Goal: Obtain resource: Obtain resource

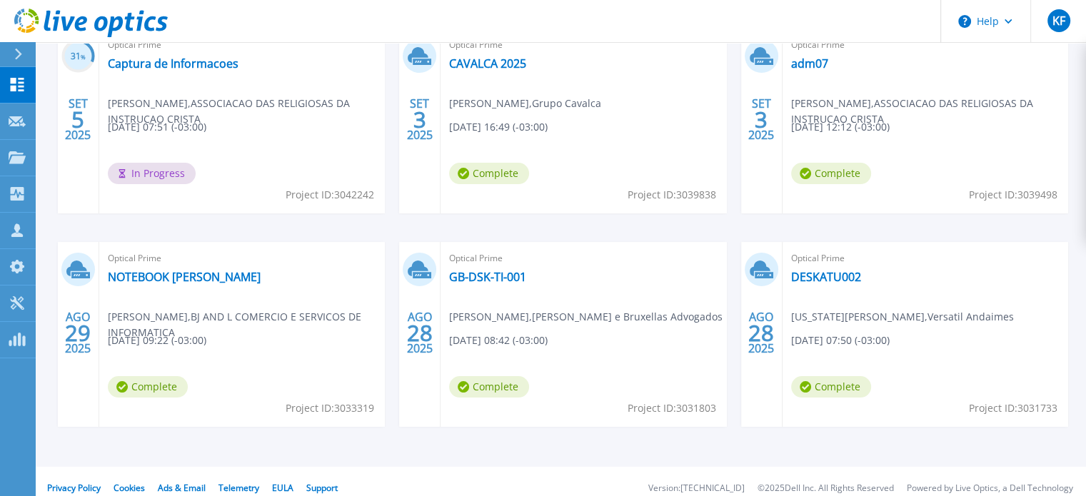
scroll to position [294, 0]
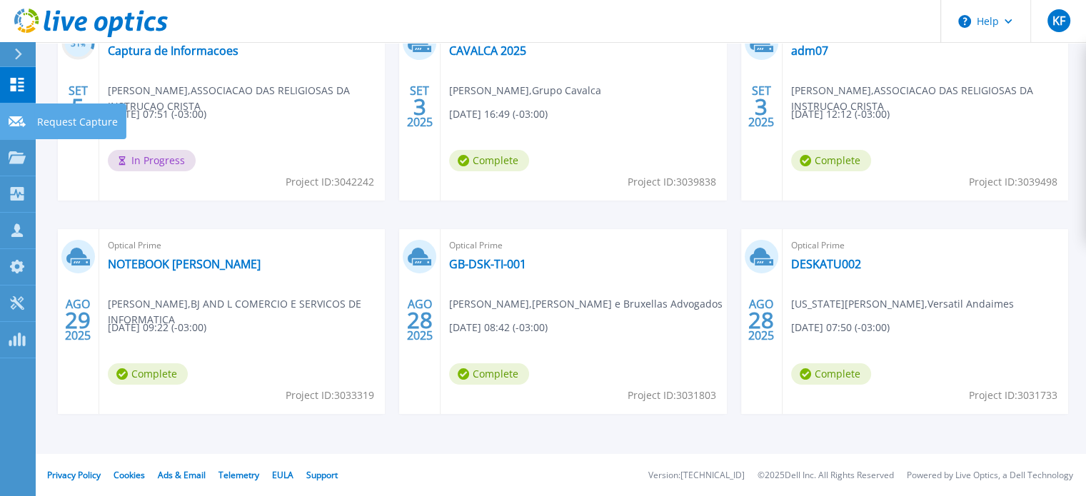
click at [24, 127] on div at bounding box center [17, 120] width 17 height 13
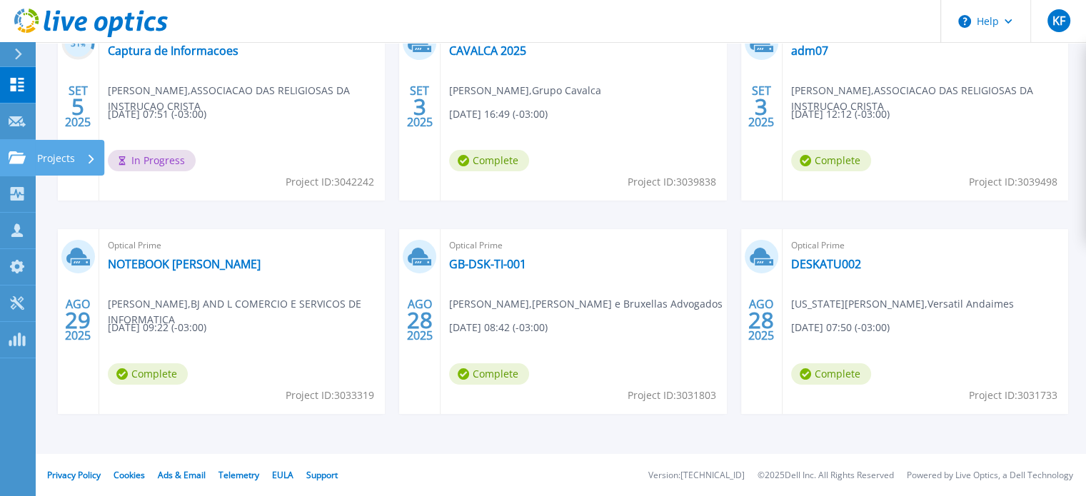
click at [27, 154] on link "Projects Projects" at bounding box center [18, 158] width 36 height 36
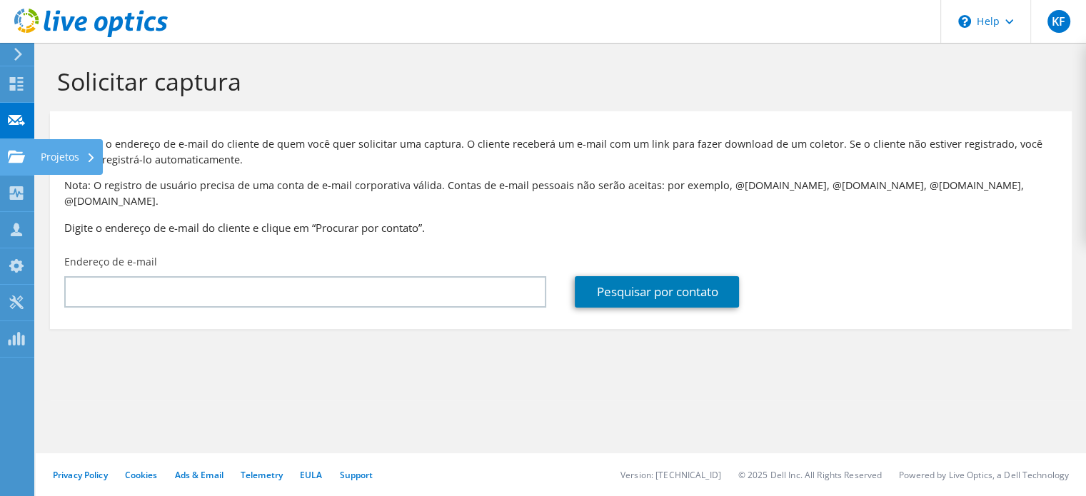
click at [17, 159] on use at bounding box center [16, 156] width 17 height 12
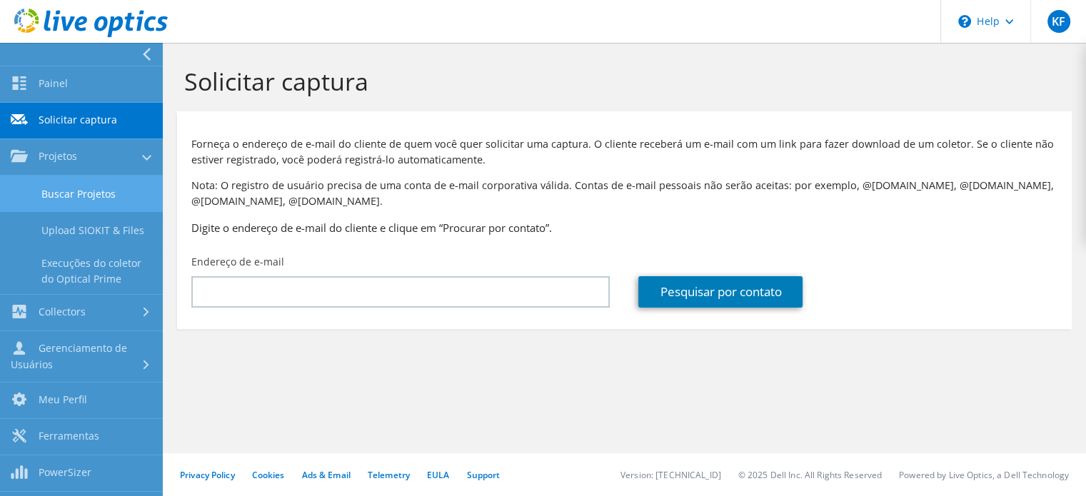
click at [131, 188] on link "Buscar Projetos" at bounding box center [81, 194] width 163 height 36
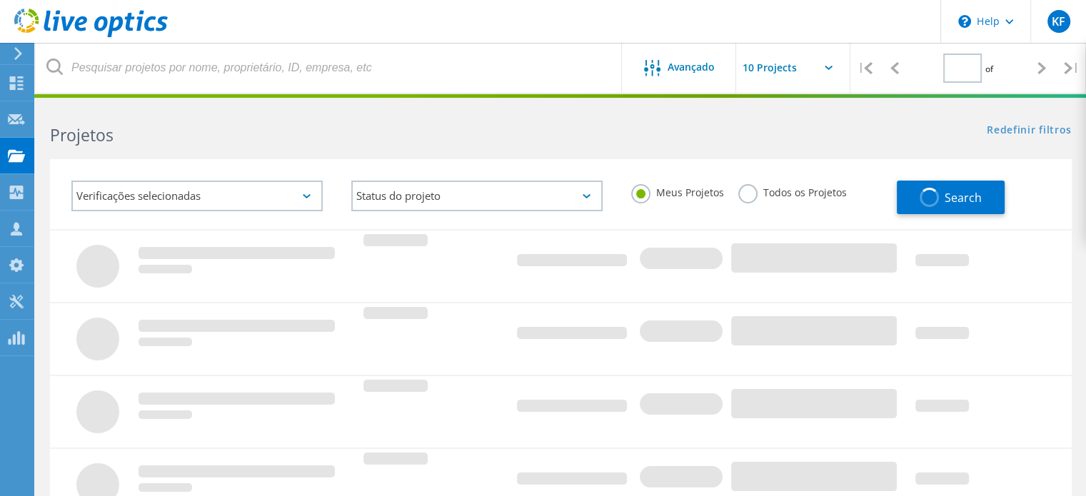
type input "1"
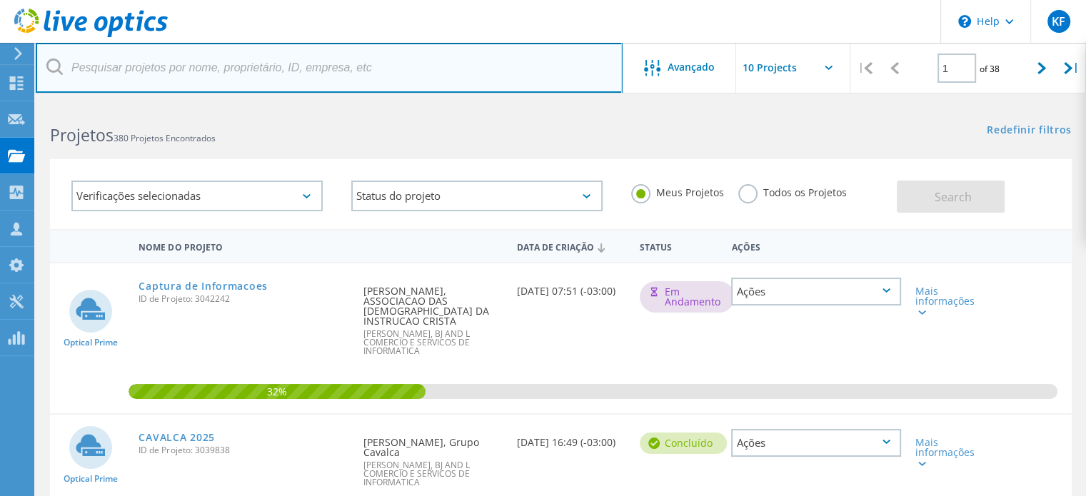
click at [377, 69] on input "text" at bounding box center [329, 68] width 587 height 50
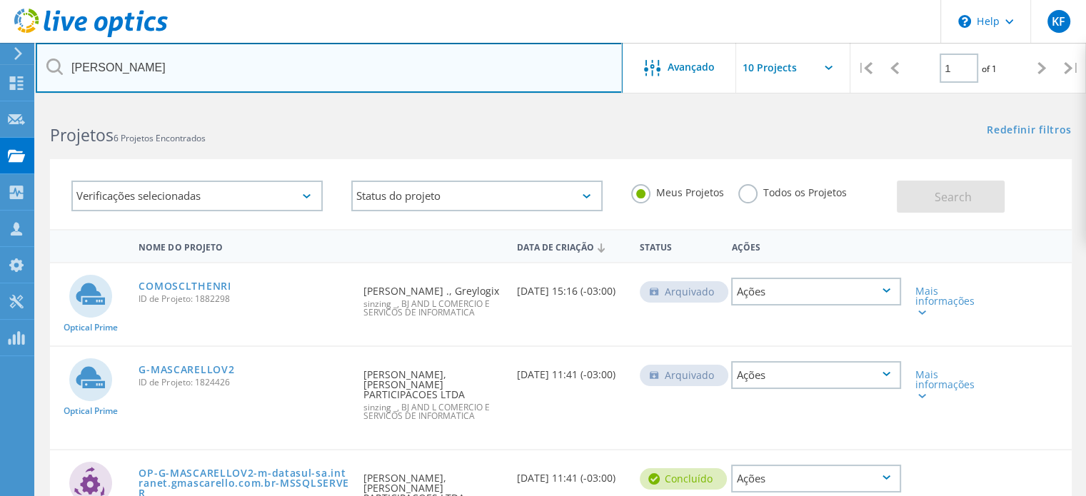
click at [377, 69] on input "[PERSON_NAME]" at bounding box center [329, 68] width 587 height 50
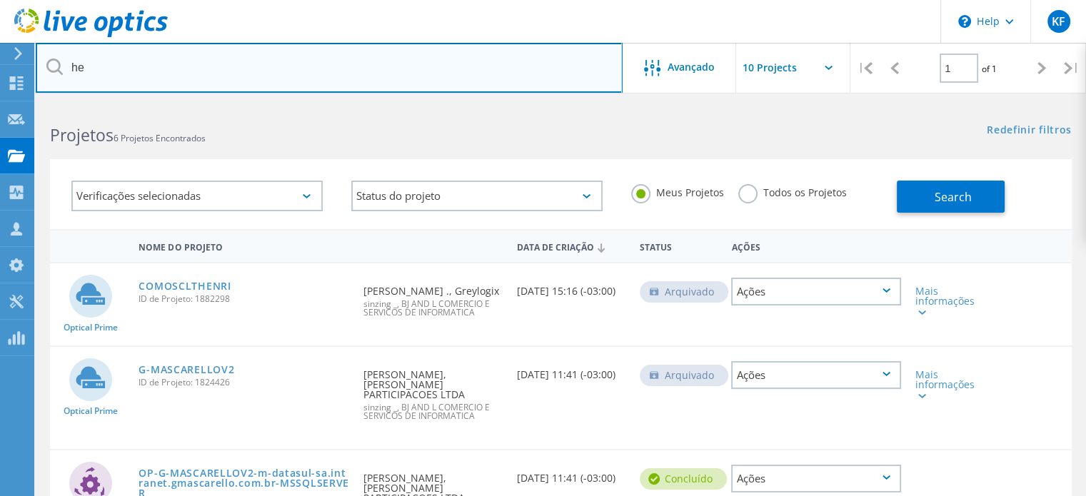
type input "h"
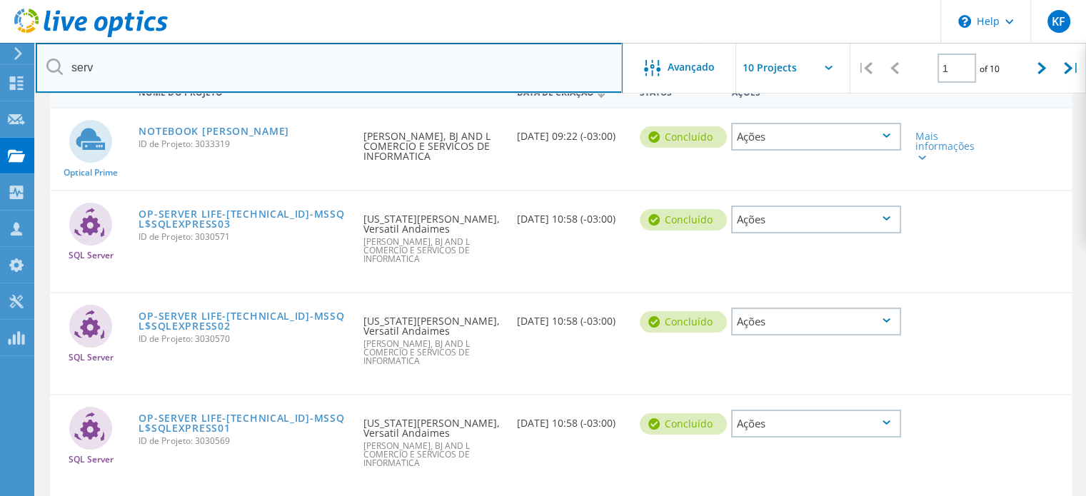
scroll to position [71, 0]
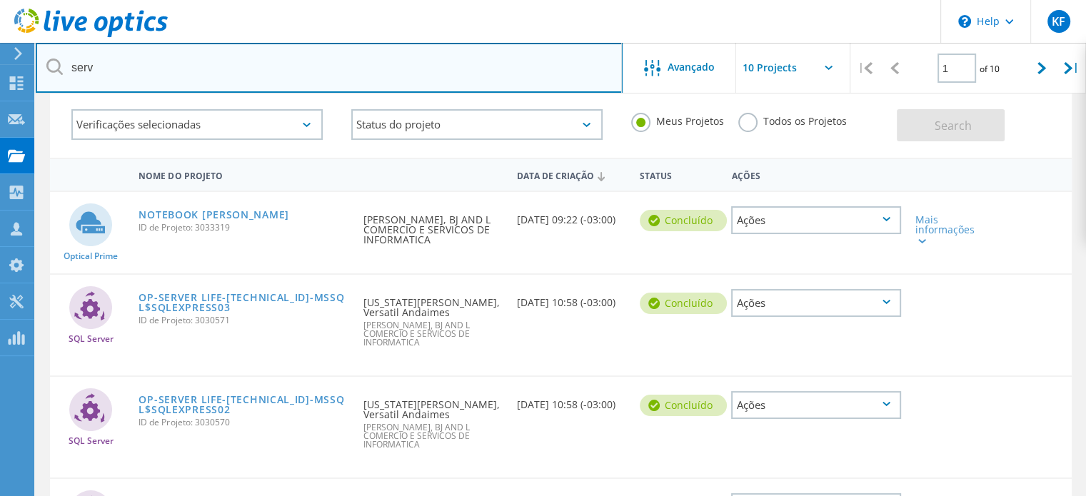
click at [83, 71] on input "serv" at bounding box center [329, 68] width 587 height 50
type input "srv"
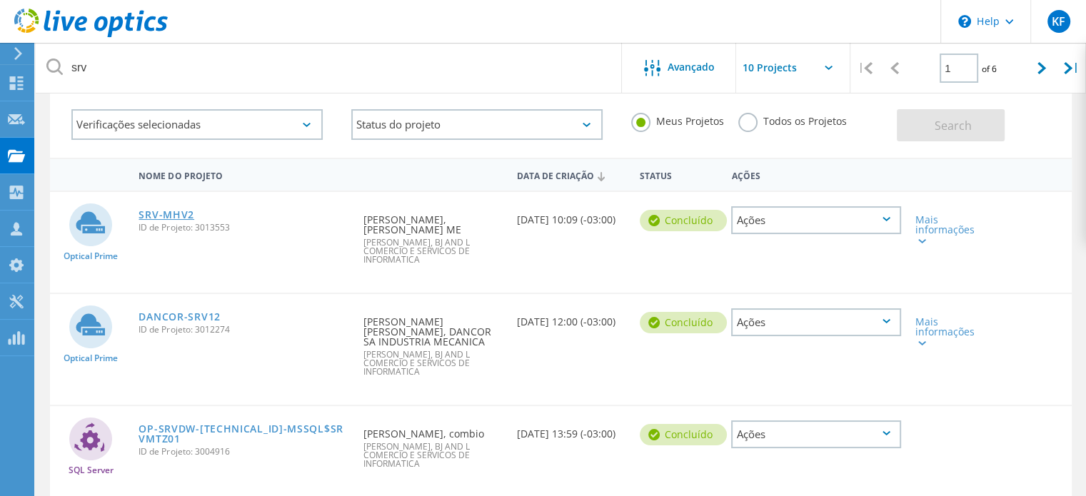
click at [171, 216] on link "SRV-MHV2" at bounding box center [167, 215] width 56 height 10
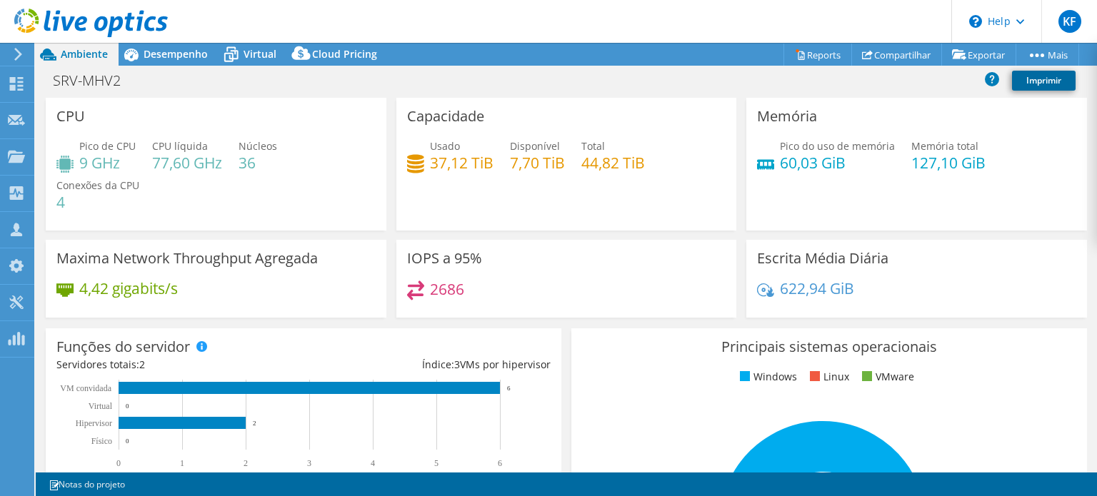
click at [1037, 85] on link "Imprimir" at bounding box center [1044, 81] width 64 height 20
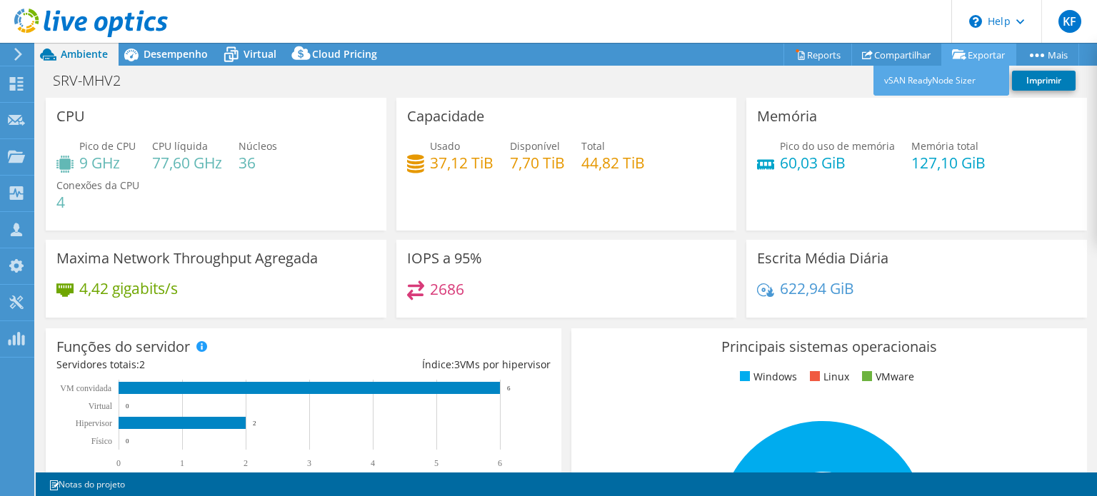
click at [974, 58] on link "Exportar" at bounding box center [978, 55] width 75 height 22
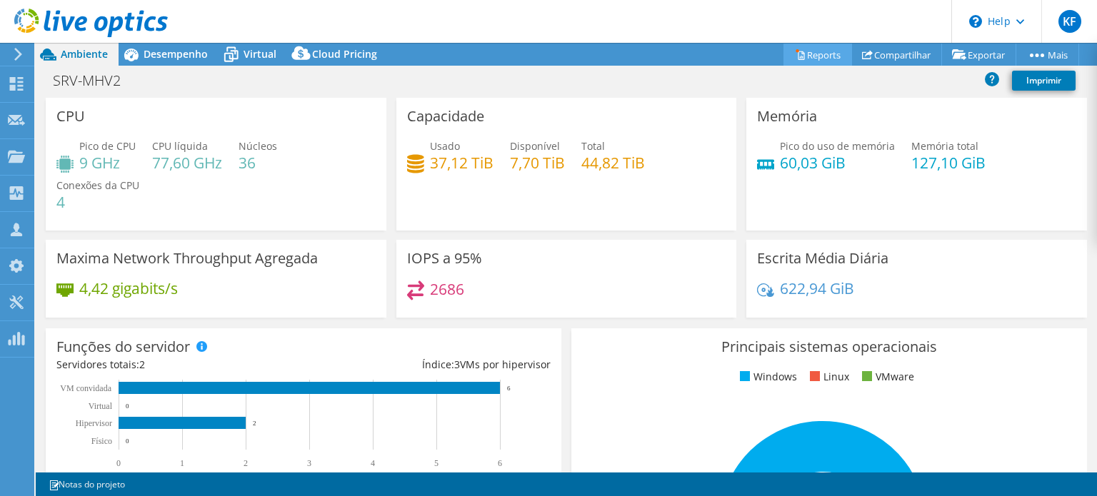
click at [807, 54] on link "Reports" at bounding box center [817, 55] width 69 height 22
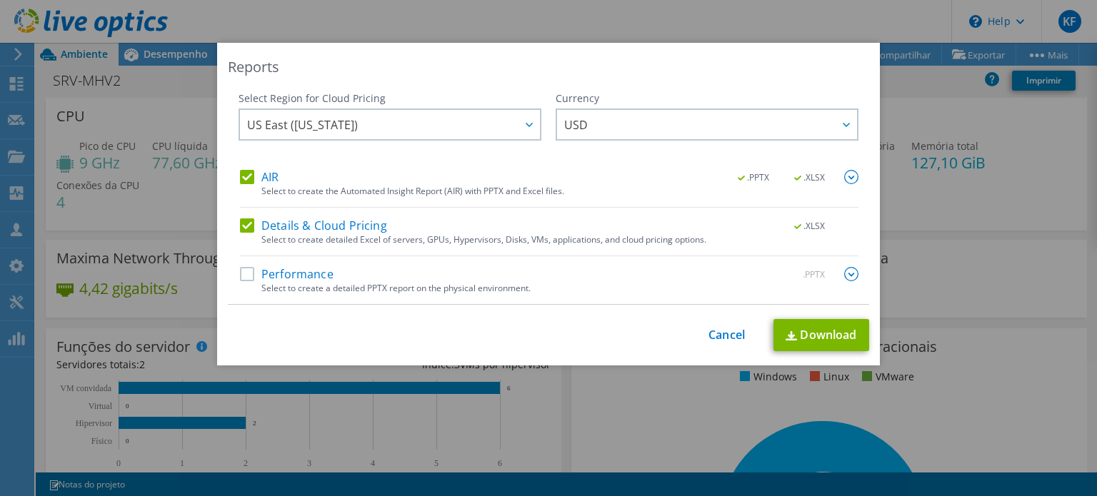
click at [321, 271] on label "Performance" at bounding box center [287, 274] width 94 height 14
click at [0, 0] on input "Performance" at bounding box center [0, 0] width 0 height 0
click at [470, 141] on div "US East (Virginia) Asia Pacific (Hong Kong) Asia Pacific (Mumbai) Asia Pacific …" at bounding box center [390, 127] width 303 height 36
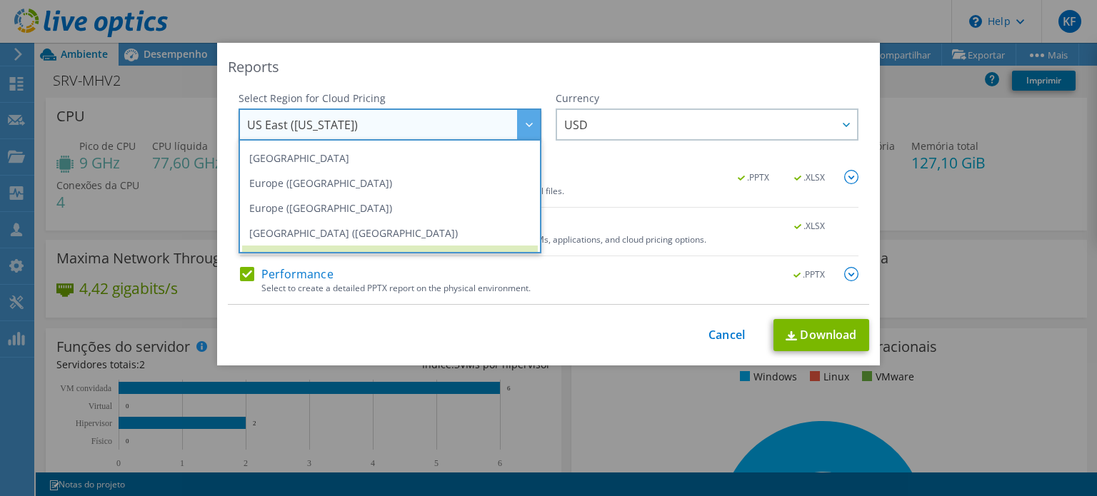
scroll to position [193, 0]
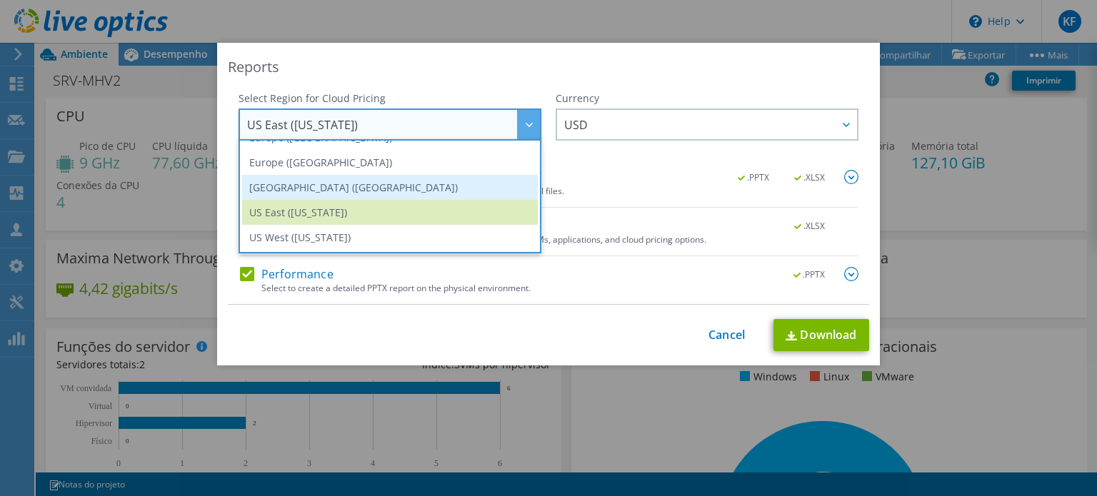
click at [425, 179] on li "South America (Sao Paulo)" at bounding box center [390, 187] width 296 height 25
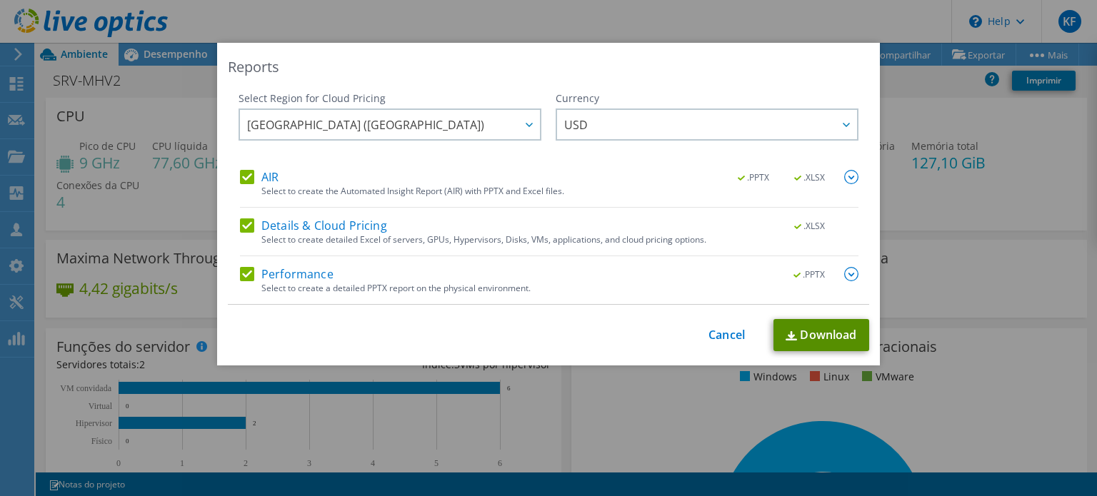
click at [796, 332] on link "Download" at bounding box center [821, 335] width 96 height 32
click at [925, 182] on div "Reports Select Region for Cloud Pricing Asia Pacific (Hong Kong) Asia Pacific (…" at bounding box center [548, 248] width 1097 height 411
